Goal: Transaction & Acquisition: Purchase product/service

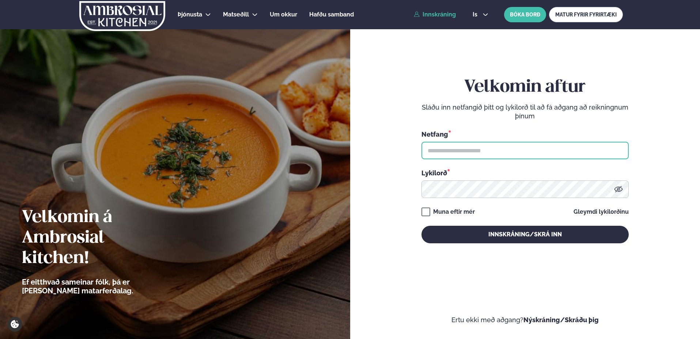
click at [499, 151] on input "text" at bounding box center [525, 151] width 207 height 18
type input "**********"
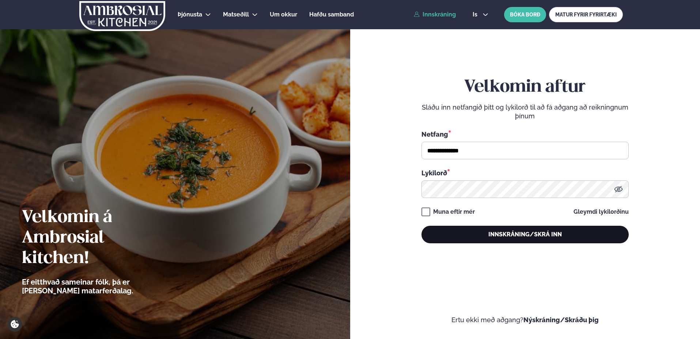
click at [505, 235] on button "Innskráning/Skrá inn" at bounding box center [525, 235] width 207 height 18
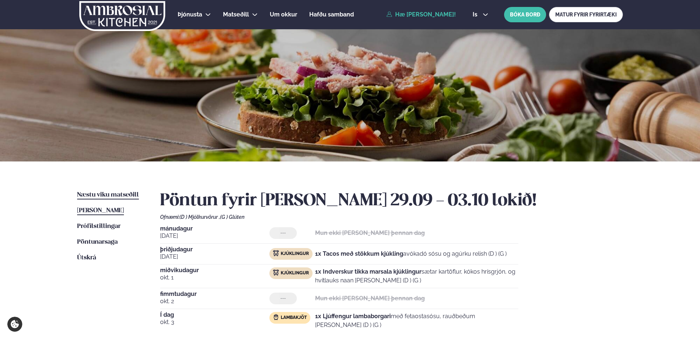
click at [109, 196] on span "Næstu viku matseðill" at bounding box center [108, 195] width 62 height 6
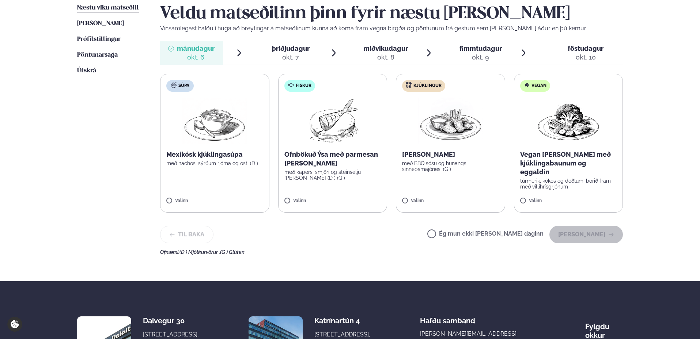
scroll to position [186, 0]
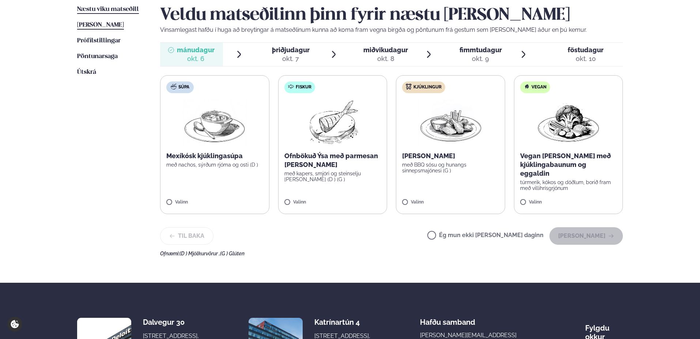
click at [109, 26] on span "[PERSON_NAME]" at bounding box center [100, 25] width 47 height 6
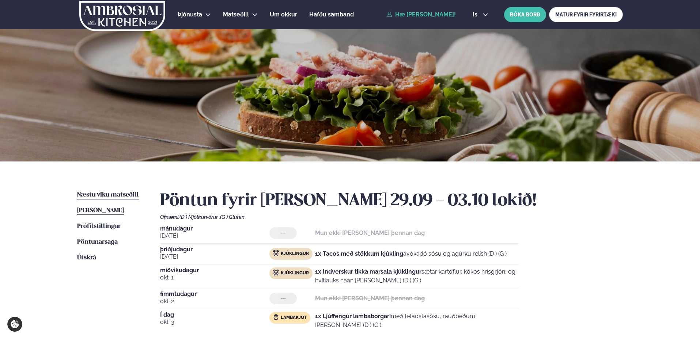
click at [113, 196] on span "Næstu viku matseðill" at bounding box center [108, 195] width 62 height 6
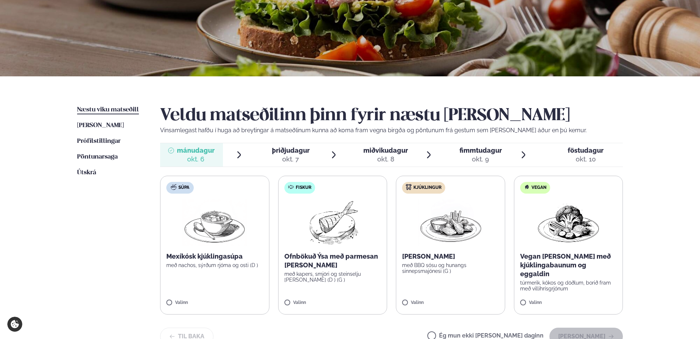
scroll to position [106, 0]
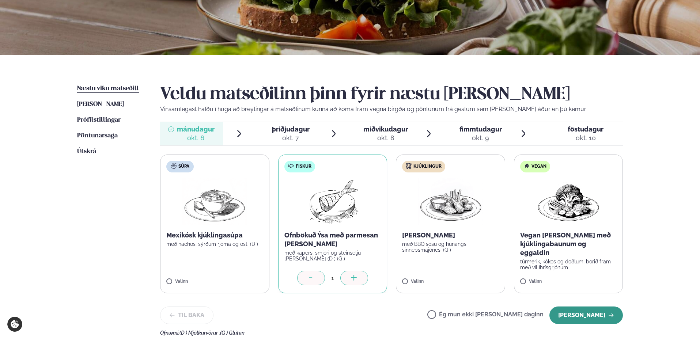
click at [590, 315] on button "[PERSON_NAME]" at bounding box center [586, 316] width 73 height 18
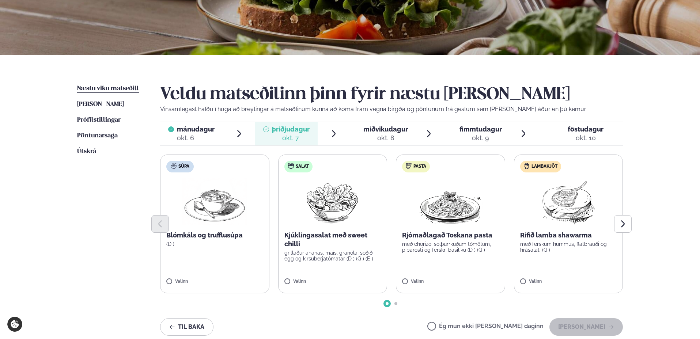
click at [476, 327] on label "Ég mun ekki [PERSON_NAME] daginn" at bounding box center [485, 328] width 116 height 8
click at [581, 328] on button "[PERSON_NAME]" at bounding box center [586, 327] width 73 height 18
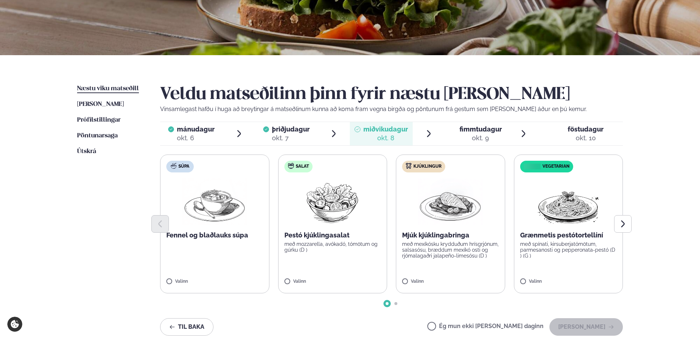
click at [482, 324] on label "Ég mun ekki [PERSON_NAME] daginn" at bounding box center [485, 328] width 116 height 8
click at [578, 325] on button "[PERSON_NAME]" at bounding box center [586, 327] width 73 height 18
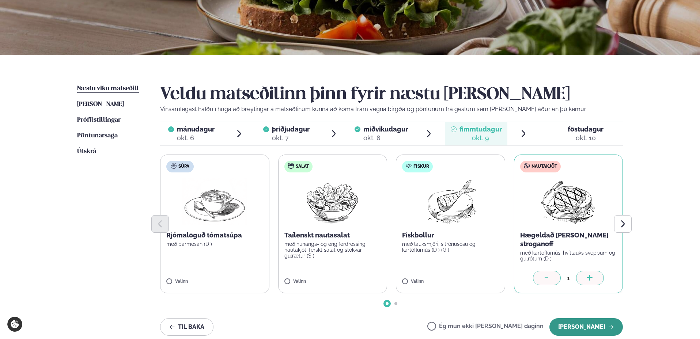
click at [593, 328] on button "[PERSON_NAME]" at bounding box center [586, 327] width 73 height 18
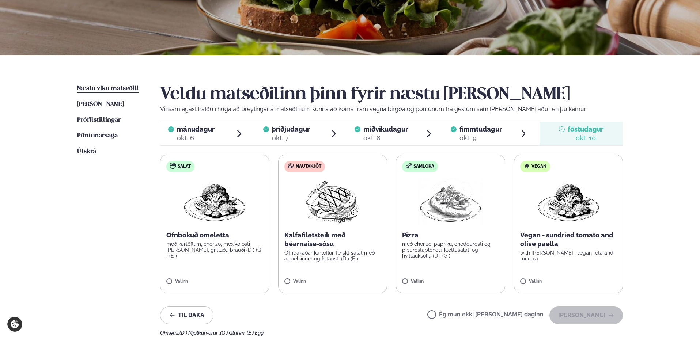
click at [335, 266] on label "Nautakjöt Kalfafiletsteik með béarnaise-sósu Ofnbakaðar kartöflur, ferskt salat…" at bounding box center [332, 224] width 109 height 139
click at [580, 316] on button "[PERSON_NAME]" at bounding box center [586, 316] width 73 height 18
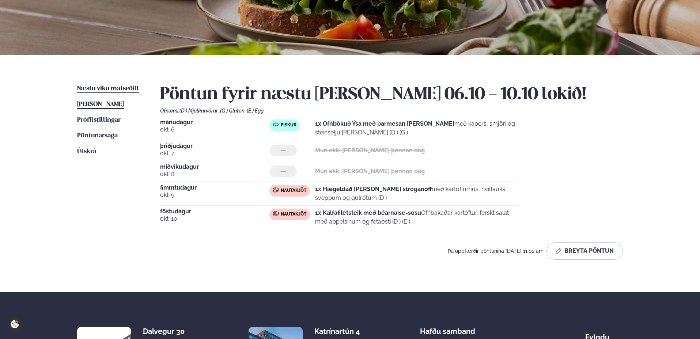
click at [122, 106] on span "[PERSON_NAME]" at bounding box center [100, 104] width 47 height 6
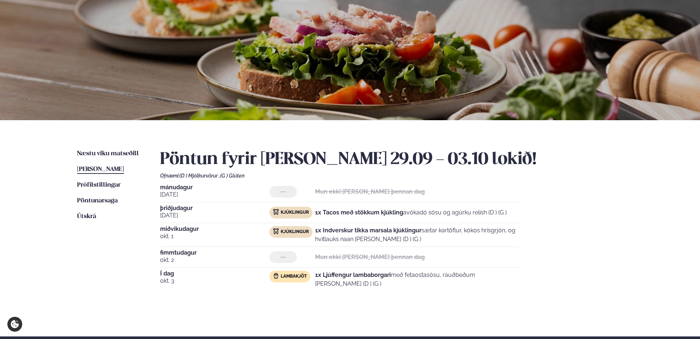
scroll to position [49, 0]
